Goal: Task Accomplishment & Management: Use online tool/utility

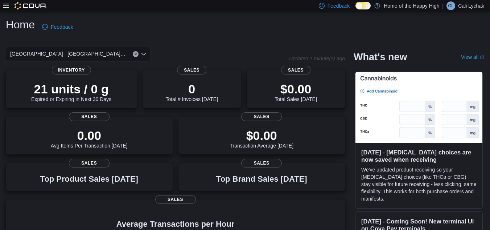
click at [5, 6] on icon at bounding box center [6, 6] width 6 height 4
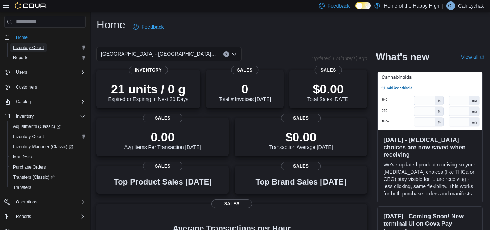
click at [20, 48] on span "Inventory Count" at bounding box center [28, 48] width 31 height 6
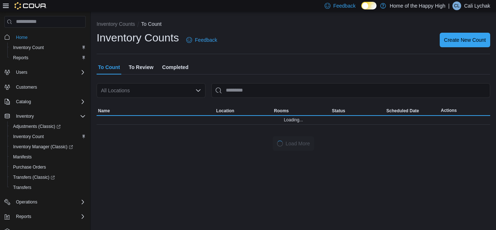
click at [145, 89] on div "All Locations" at bounding box center [151, 90] width 109 height 15
type input "****"
click at [146, 101] on span "Cold Lake - Tri City Mall - Fire & Flower" at bounding box center [207, 102] width 145 height 7
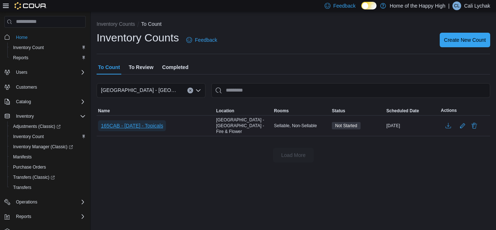
click at [160, 122] on span "165CAB - 12/SEPT/2025 - Topicals" at bounding box center [132, 125] width 62 height 7
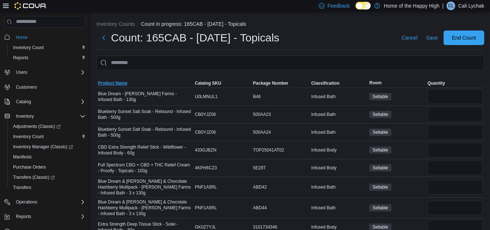
click at [117, 82] on span "Product Name" at bounding box center [112, 83] width 29 height 6
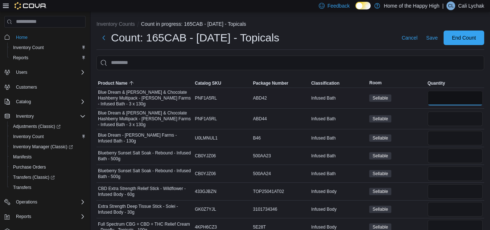
click at [437, 97] on input "number" at bounding box center [455, 98] width 55 height 15
click at [444, 119] on input "number" at bounding box center [455, 118] width 55 height 15
type input "*"
click at [447, 101] on input "number" at bounding box center [455, 98] width 55 height 15
type input "*"
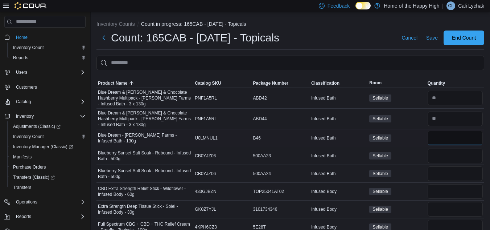
click at [458, 135] on input "number" at bounding box center [455, 138] width 55 height 15
type input "*"
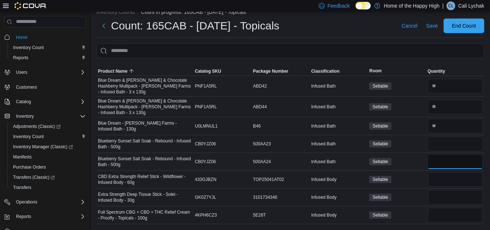
click at [456, 156] on input "number" at bounding box center [455, 161] width 55 height 15
type input "*"
click at [449, 181] on input "number" at bounding box center [455, 179] width 55 height 15
type input "*"
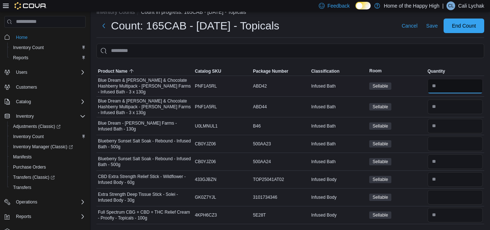
click at [454, 88] on input "number" at bounding box center [455, 86] width 55 height 15
type input "*"
click at [456, 218] on input "number" at bounding box center [455, 215] width 55 height 15
type input "*"
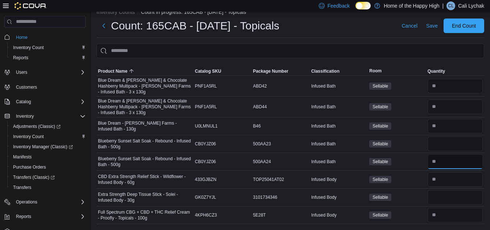
click at [454, 161] on input "number" at bounding box center [455, 161] width 55 height 15
type input "**"
click at [451, 142] on input "number" at bounding box center [455, 143] width 55 height 15
type input "*"
click at [463, 90] on input "number" at bounding box center [455, 86] width 55 height 15
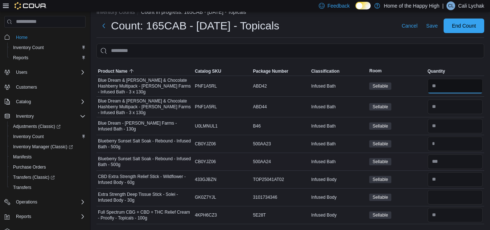
type input "*"
click at [456, 165] on input "number" at bounding box center [455, 161] width 55 height 15
type input "**"
click at [449, 123] on input "number" at bounding box center [455, 126] width 55 height 15
type input "**"
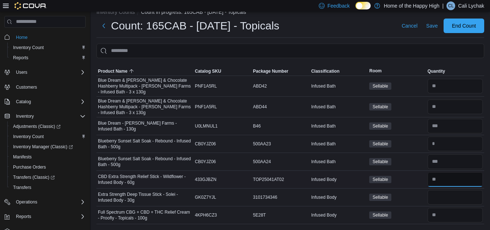
click at [446, 178] on input "number" at bounding box center [455, 179] width 55 height 15
type input "*"
click at [443, 202] on input "number" at bounding box center [455, 197] width 55 height 15
type input "*"
click at [443, 217] on input "number" at bounding box center [455, 215] width 55 height 15
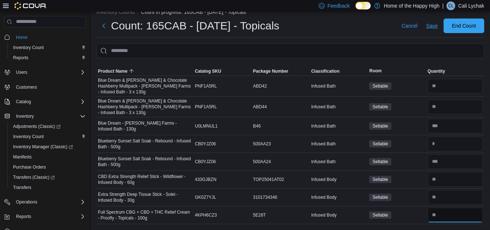
type input "**"
click at [435, 28] on span "Save" at bounding box center [432, 25] width 12 height 7
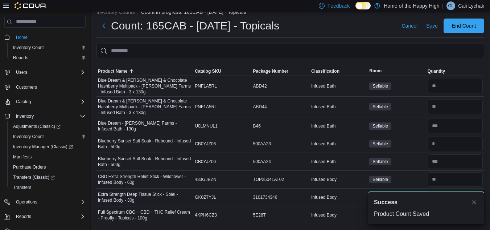
scroll to position [0, 0]
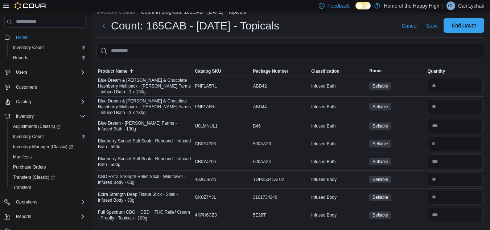
click at [466, 27] on span "End Count" at bounding box center [464, 25] width 24 height 7
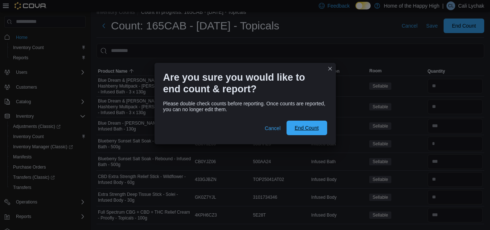
click at [306, 130] on span "End Count" at bounding box center [307, 127] width 24 height 7
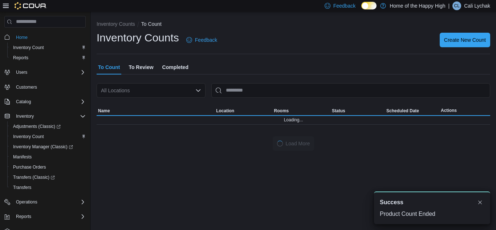
click at [473, 4] on p "Cali Lychak" at bounding box center [477, 5] width 26 height 9
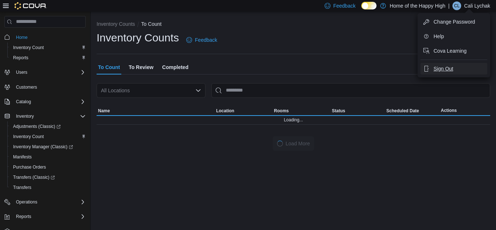
click at [450, 69] on span "Sign Out" at bounding box center [443, 68] width 20 height 7
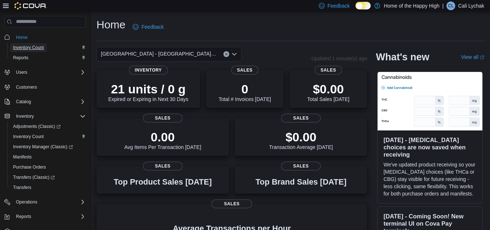
click at [29, 47] on span "Inventory Count" at bounding box center [28, 48] width 31 height 6
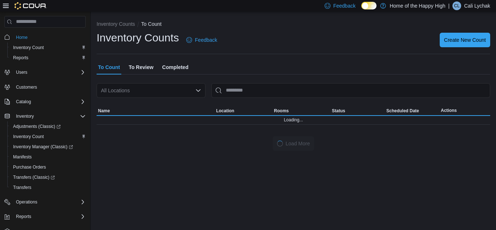
click at [130, 93] on div "All Locations" at bounding box center [151, 90] width 109 height 15
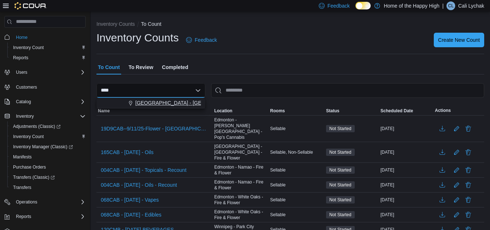
type input "****"
click at [134, 101] on span "Choose from the following options" at bounding box center [132, 102] width 8 height 7
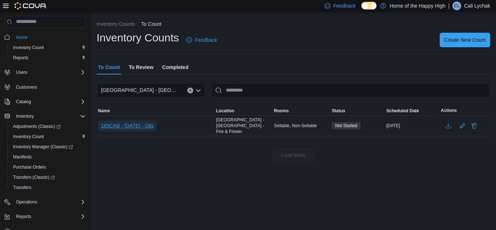
click at [148, 125] on span "165CAB - 12/SEPT/2025 - Oils" at bounding box center [127, 125] width 53 height 7
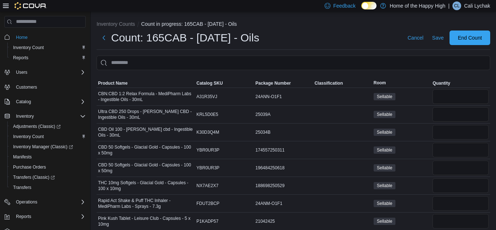
click at [6, 5] on icon at bounding box center [6, 6] width 6 height 4
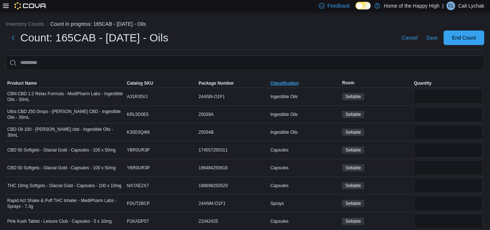
click at [295, 81] on span "Classification" at bounding box center [284, 83] width 28 height 6
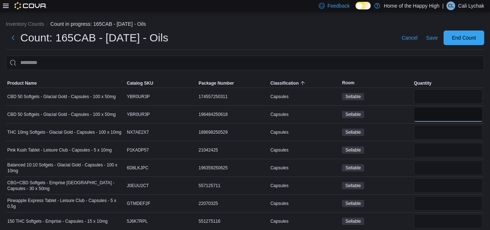
click at [434, 108] on input "number" at bounding box center [448, 114] width 69 height 15
type input "*"
click at [438, 127] on input "number" at bounding box center [448, 132] width 69 height 15
type input "*"
click at [443, 168] on input "number" at bounding box center [448, 167] width 69 height 15
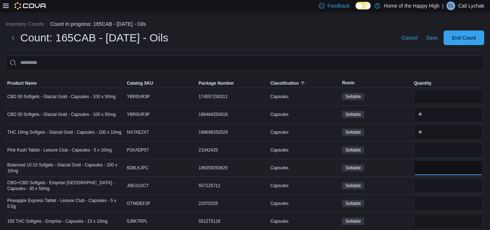
type input "*"
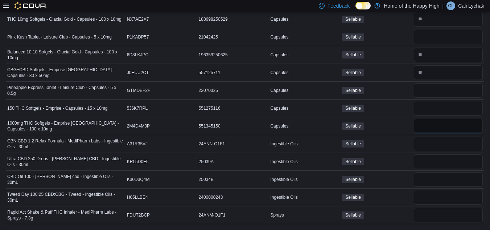
type input "*"
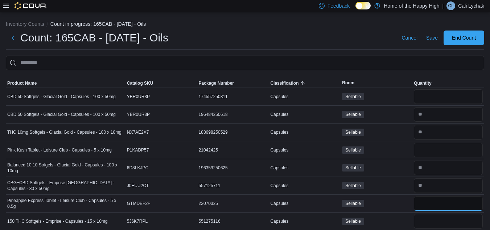
click at [442, 202] on input "number" at bounding box center [448, 203] width 69 height 15
type input "*"
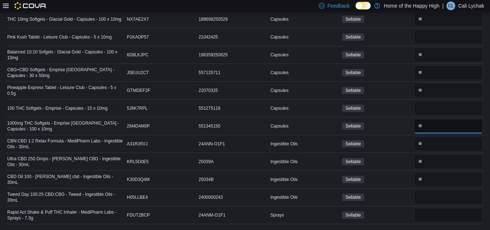
click at [431, 128] on input "number" at bounding box center [448, 126] width 69 height 15
type input "*"
click at [434, 110] on input "number" at bounding box center [448, 108] width 69 height 15
type input "*"
click at [438, 75] on input "number" at bounding box center [448, 72] width 69 height 15
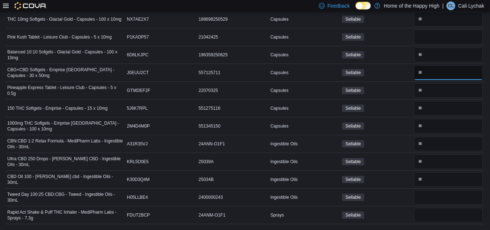
type input "*"
click at [437, 145] on input "number" at bounding box center [448, 143] width 69 height 15
type input "*"
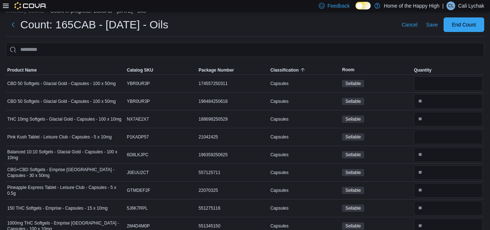
scroll to position [13, 0]
click at [447, 83] on input "number" at bounding box center [448, 84] width 69 height 15
type input "*"
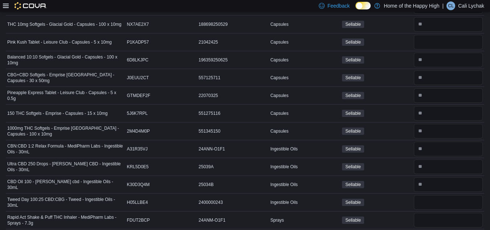
scroll to position [113, 0]
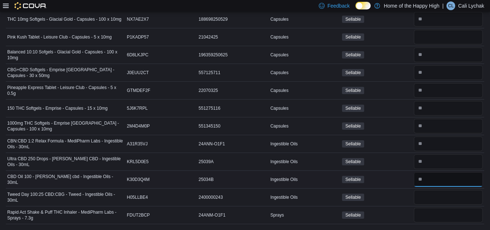
click at [436, 175] on input "number" at bounding box center [448, 179] width 69 height 15
type input "*"
click at [433, 214] on input "number" at bounding box center [448, 215] width 69 height 15
type input "*"
click at [435, 192] on input "number" at bounding box center [448, 197] width 69 height 15
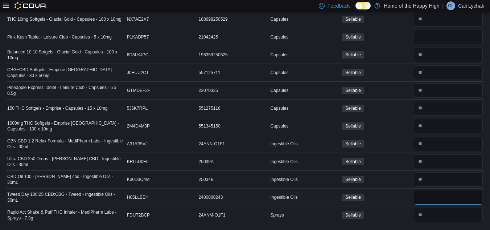
type input "*"
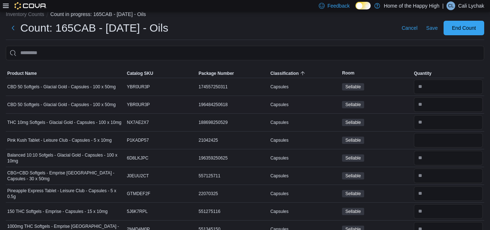
scroll to position [9, 0]
click at [446, 87] on input "number" at bounding box center [448, 87] width 69 height 15
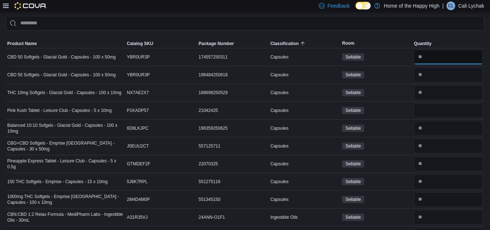
scroll to position [40, 0]
click at [441, 183] on input "number" at bounding box center [448, 181] width 69 height 15
type input "*"
click at [456, 109] on input "number" at bounding box center [448, 110] width 69 height 15
type input "*"
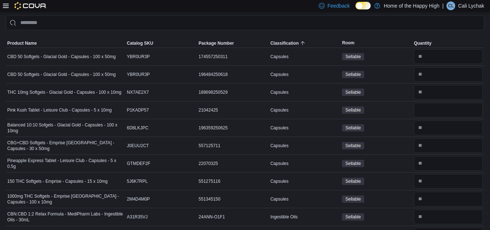
scroll to position [0, 0]
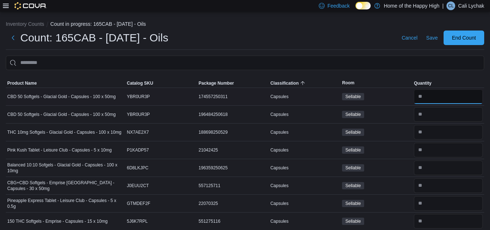
click at [456, 94] on input "number" at bounding box center [448, 96] width 69 height 15
type input "*"
type input "**"
type input "*"
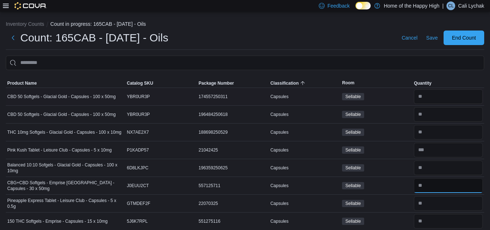
type input "*"
type input "**"
type input "*"
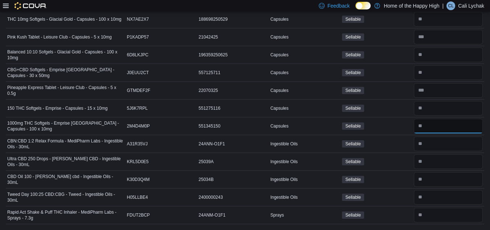
type input "*"
type input "**"
type input "*"
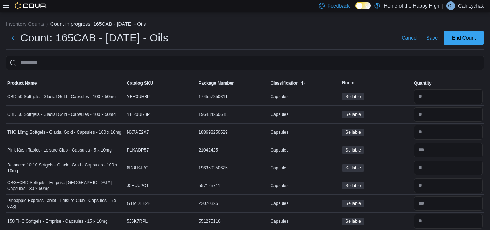
type input "*"
click at [436, 36] on span "Save" at bounding box center [432, 37] width 12 height 7
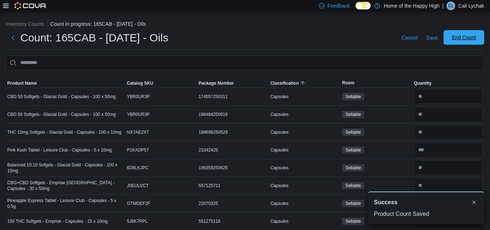
click at [464, 40] on span "End Count" at bounding box center [464, 37] width 24 height 7
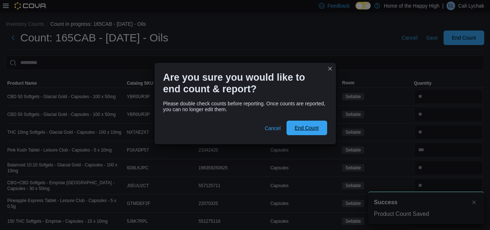
click at [307, 131] on span "End Count" at bounding box center [307, 127] width 32 height 15
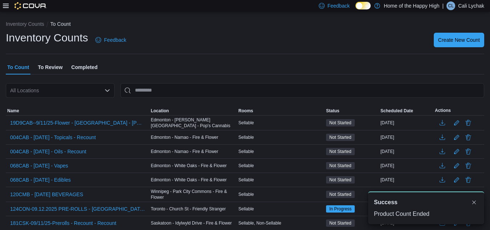
click at [461, 1] on div "Feedback Dark Mode Home of the Happy High | CL Cali Lychak" at bounding box center [400, 6] width 168 height 15
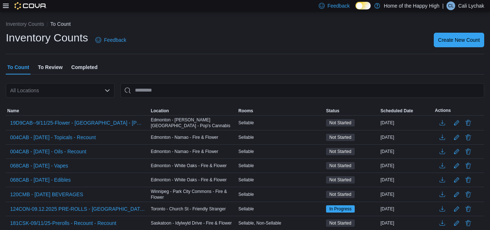
click at [462, 6] on p "Cali Lychak" at bounding box center [471, 5] width 26 height 9
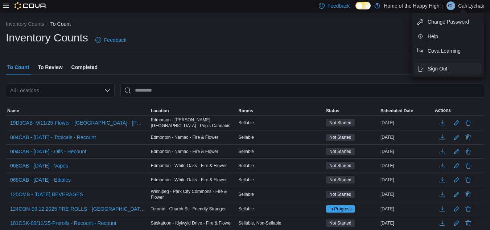
click at [452, 71] on button "Sign Out" at bounding box center [448, 69] width 67 height 12
